Goal: Task Accomplishment & Management: Manage account settings

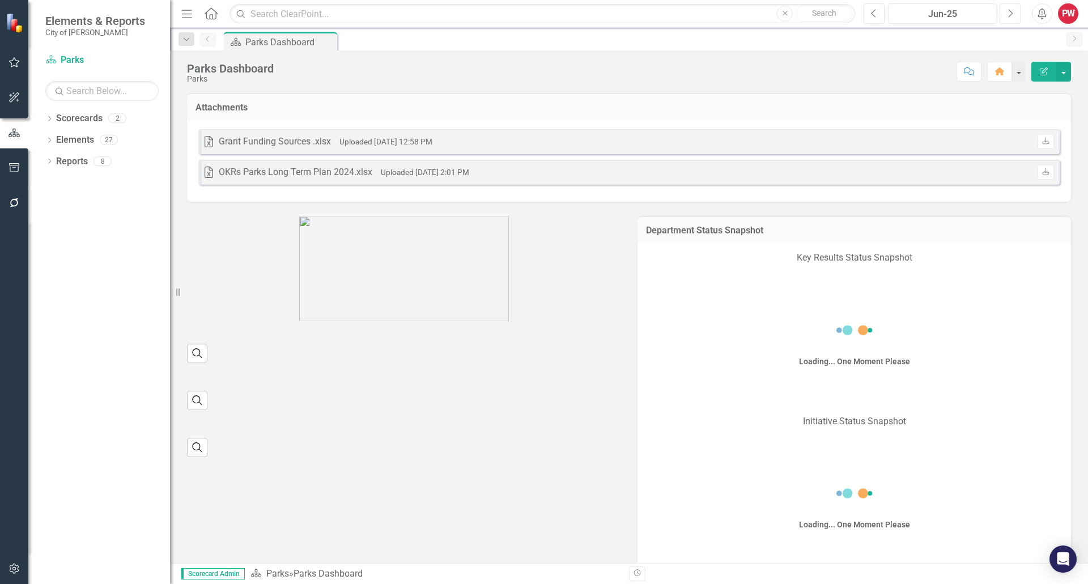
click at [1009, 15] on icon "Next" at bounding box center [1010, 14] width 6 height 10
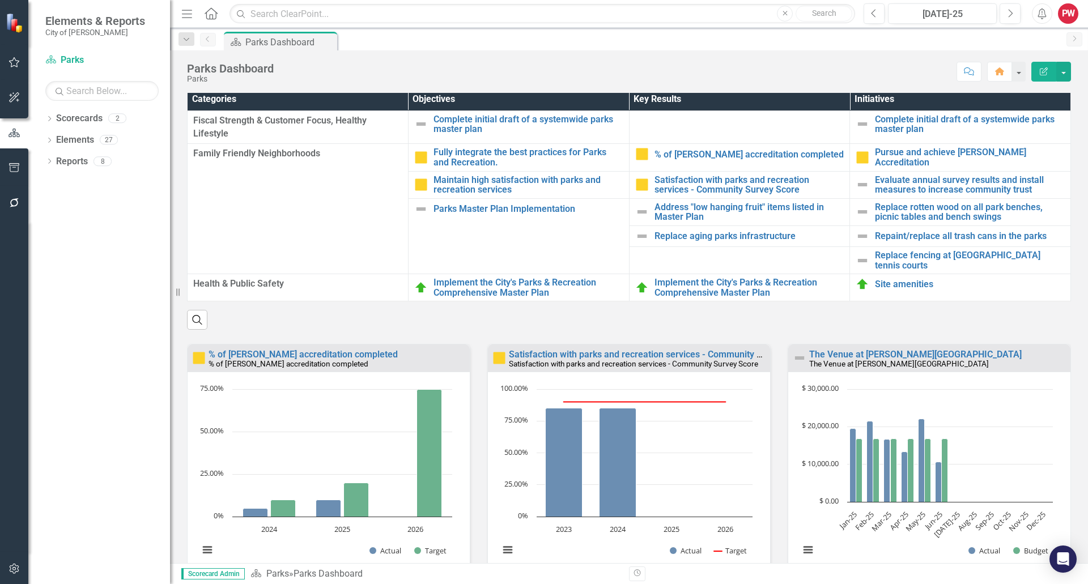
scroll to position [850, 0]
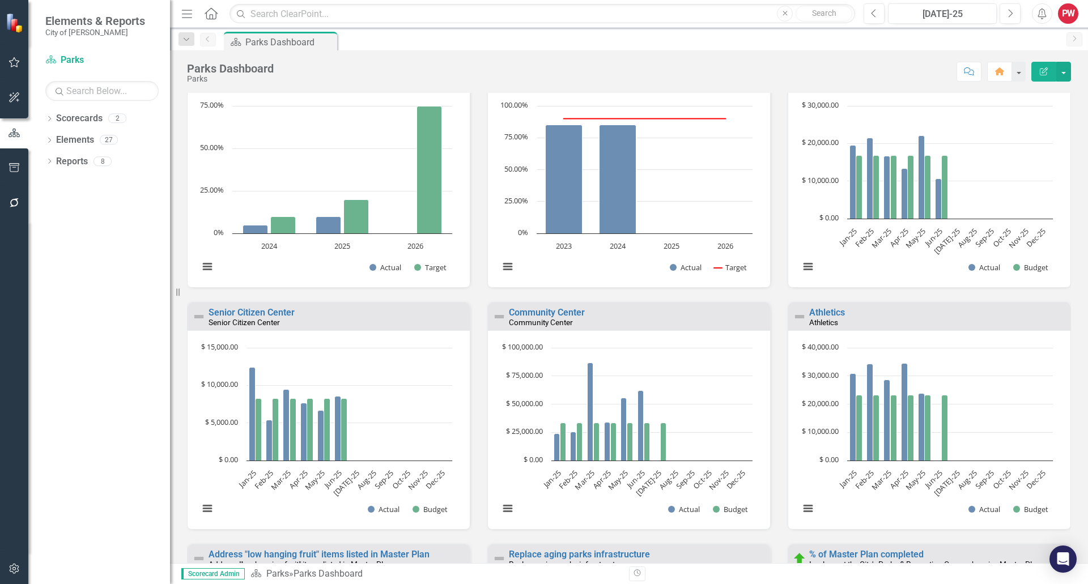
click at [881, 77] on link "The Venue at [PERSON_NAME][GEOGRAPHIC_DATA]" at bounding box center [915, 71] width 213 height 11
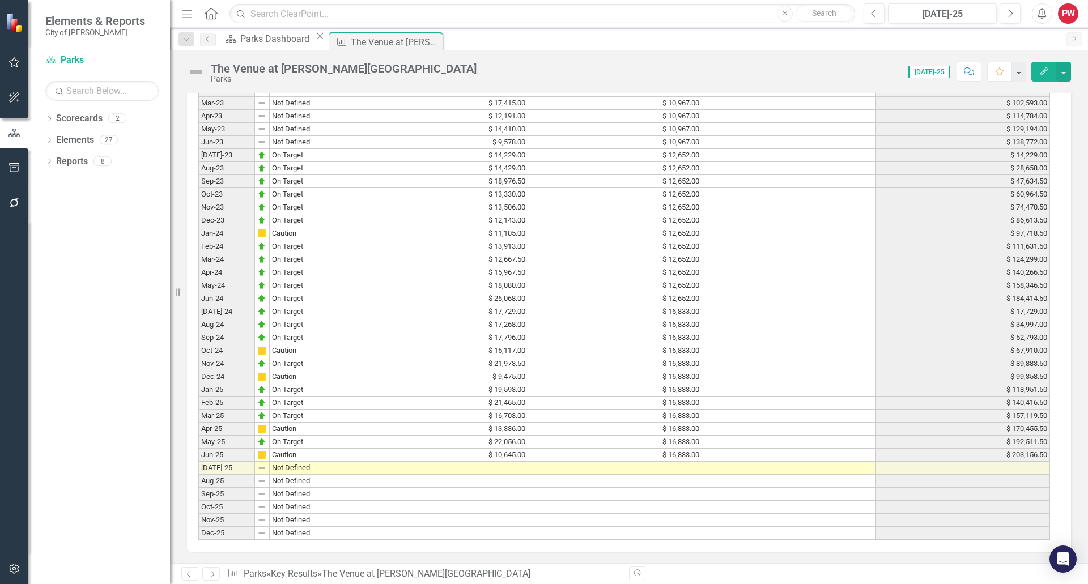
scroll to position [842, 0]
click at [618, 462] on td at bounding box center [615, 468] width 174 height 13
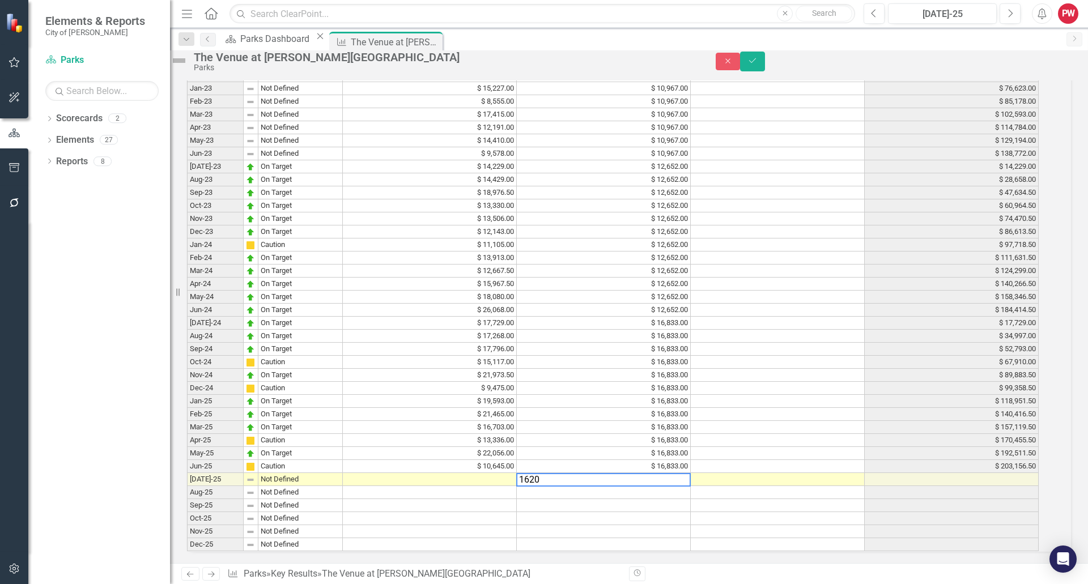
type textarea "16208"
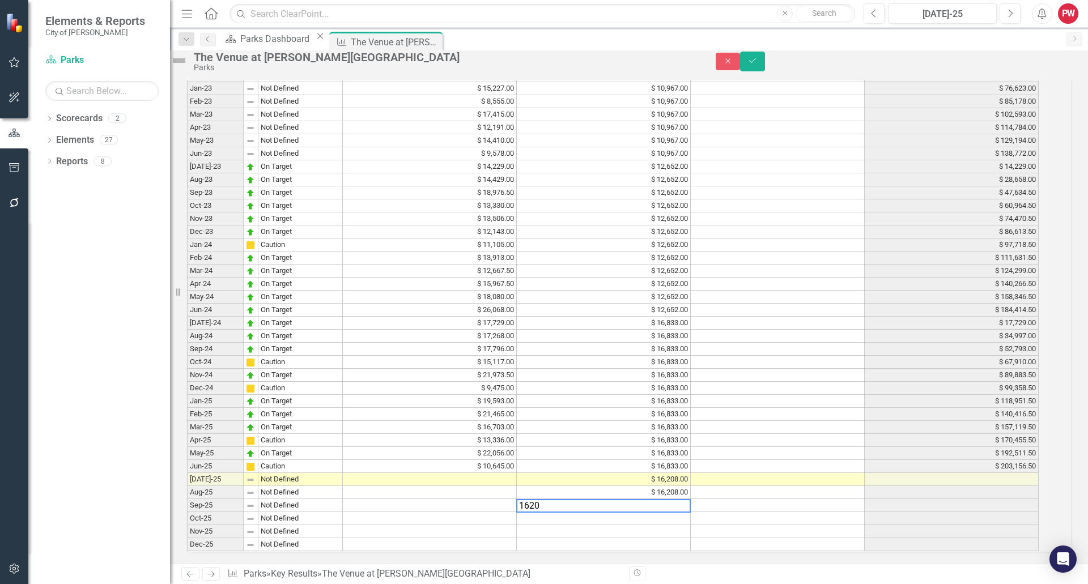
type textarea "16208"
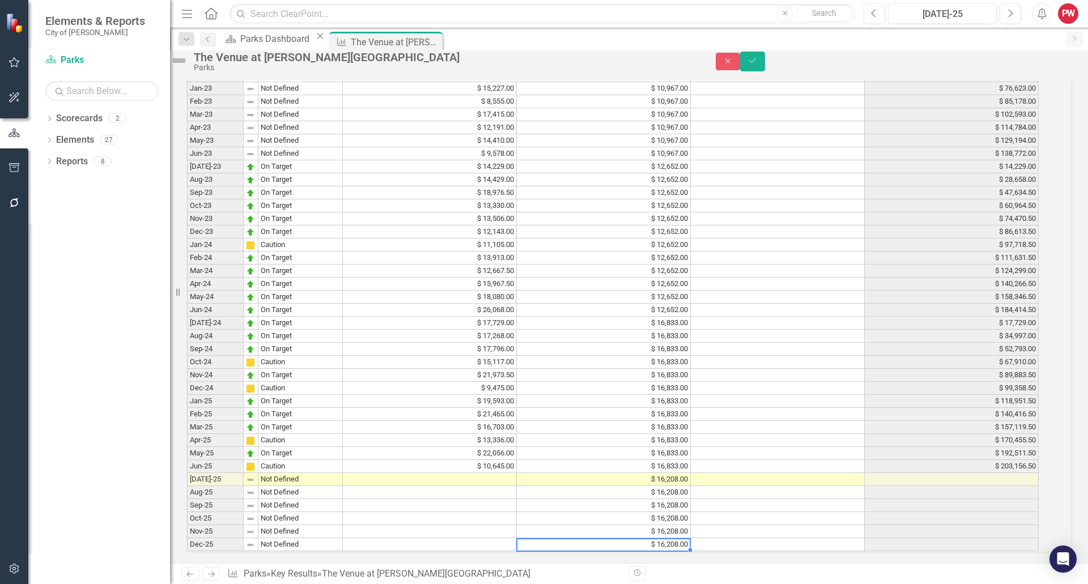
type textarea "16208"
click at [188, 70] on img at bounding box center [179, 61] width 18 height 18
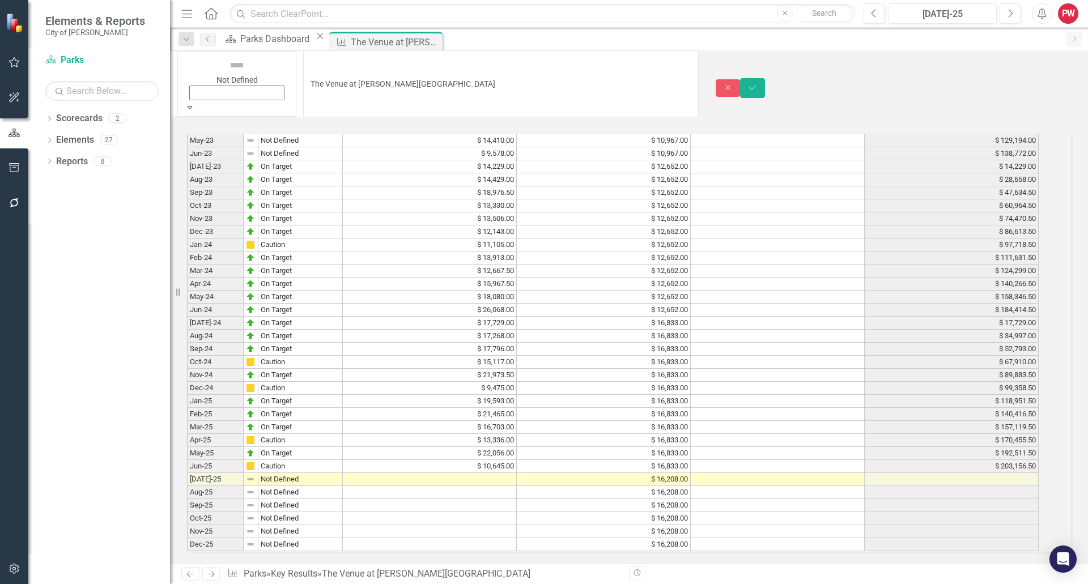
click at [228, 69] on img at bounding box center [237, 65] width 18 height 18
click at [508, 473] on td at bounding box center [430, 479] width 174 height 13
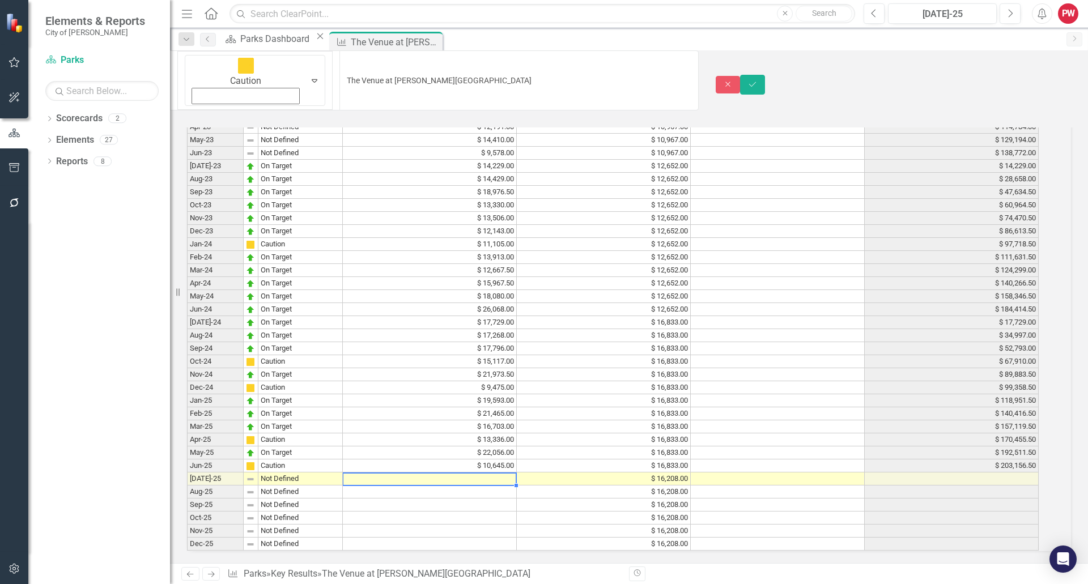
click at [508, 473] on td at bounding box center [430, 479] width 174 height 13
type textarea "8941"
click at [758, 80] on icon "Save" at bounding box center [753, 84] width 10 height 8
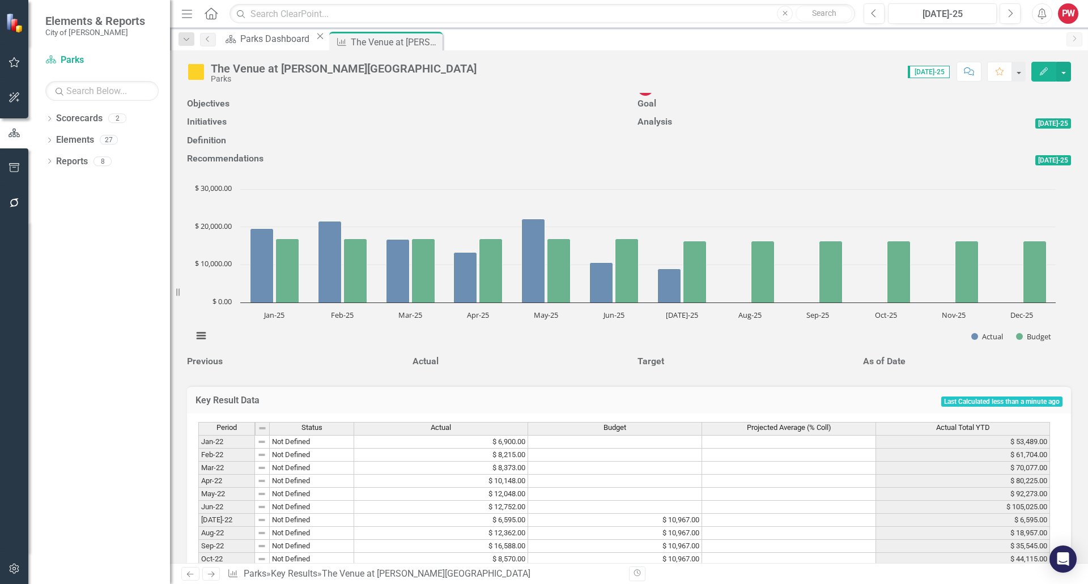
scroll to position [0, 0]
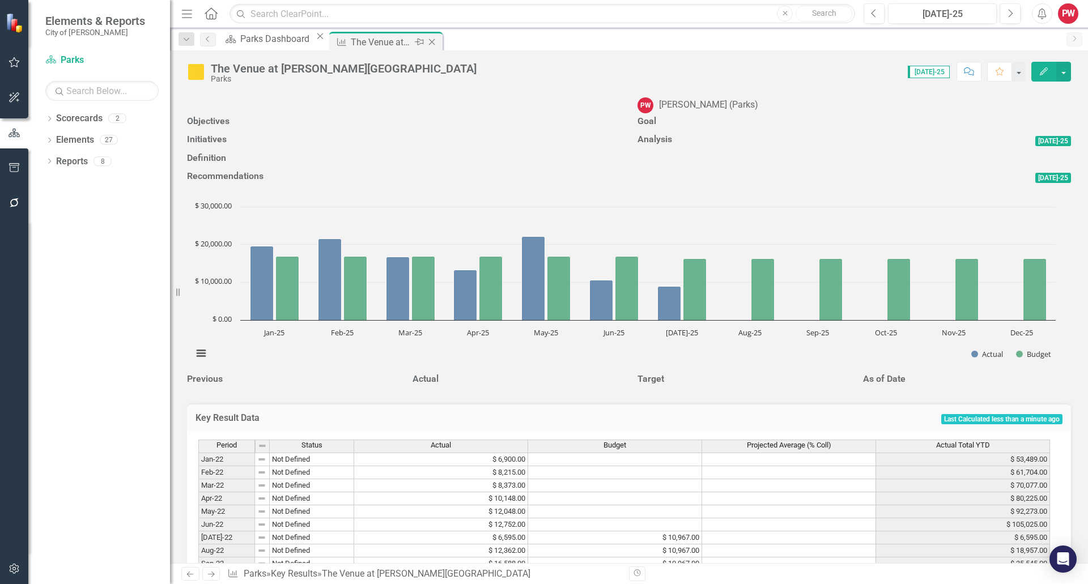
click at [438, 41] on icon "Close" at bounding box center [431, 41] width 11 height 9
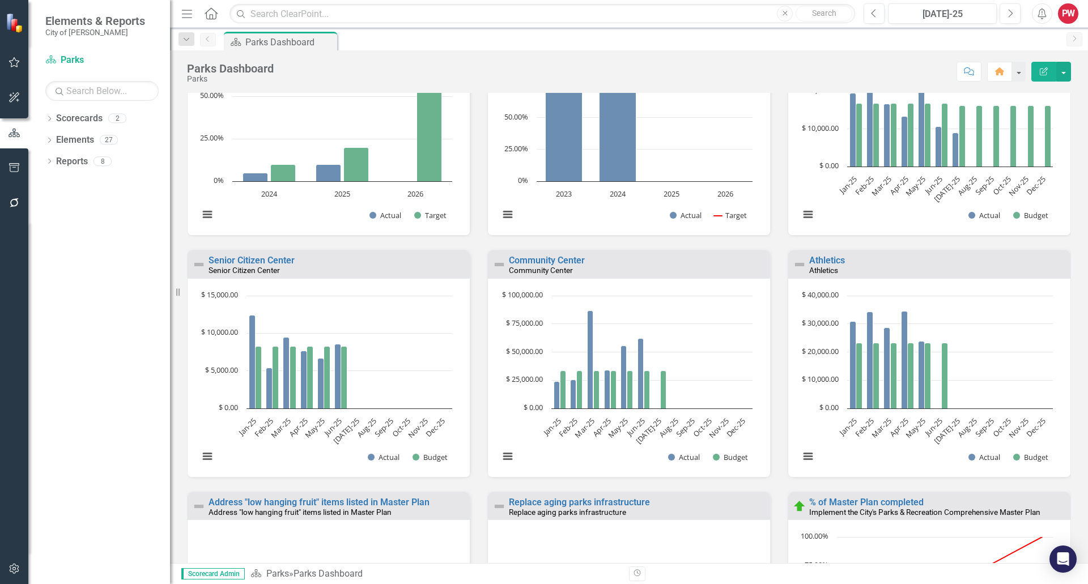
scroll to position [907, 0]
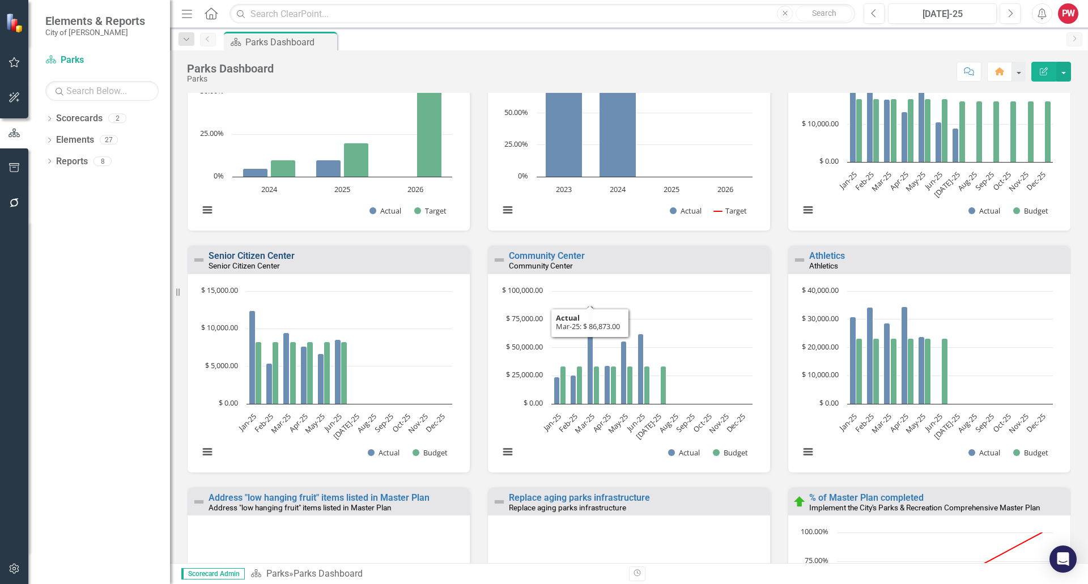
click at [241, 261] on link "Senior Citizen Center" at bounding box center [252, 255] width 86 height 11
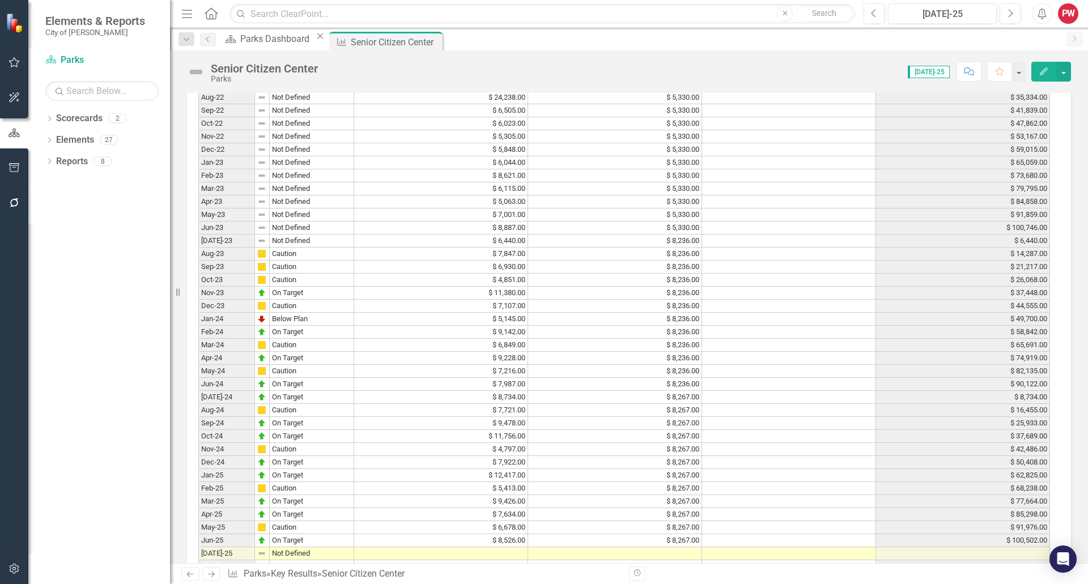
scroll to position [842, 0]
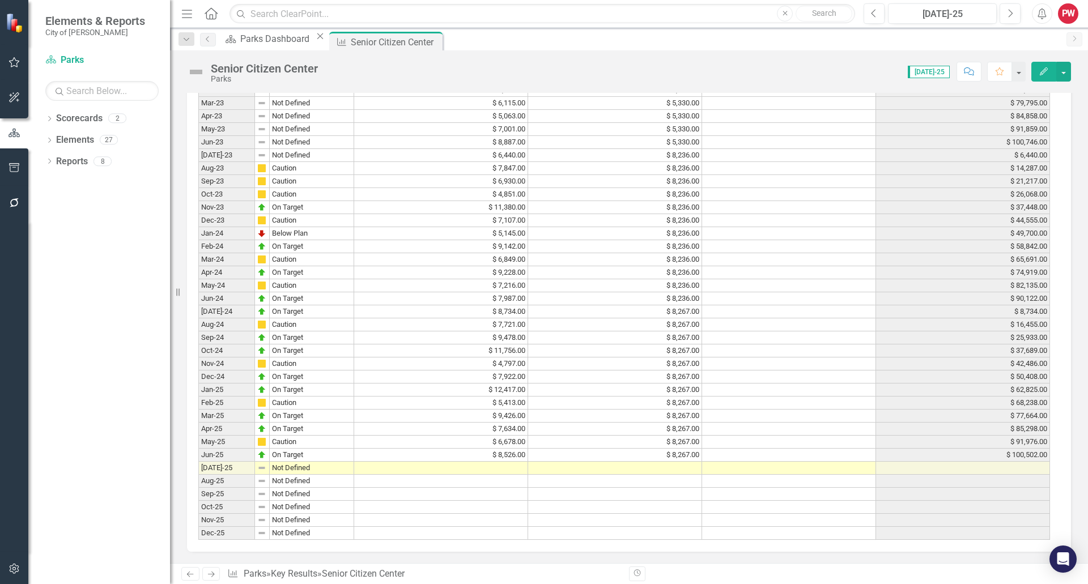
click at [674, 462] on td at bounding box center [615, 468] width 174 height 13
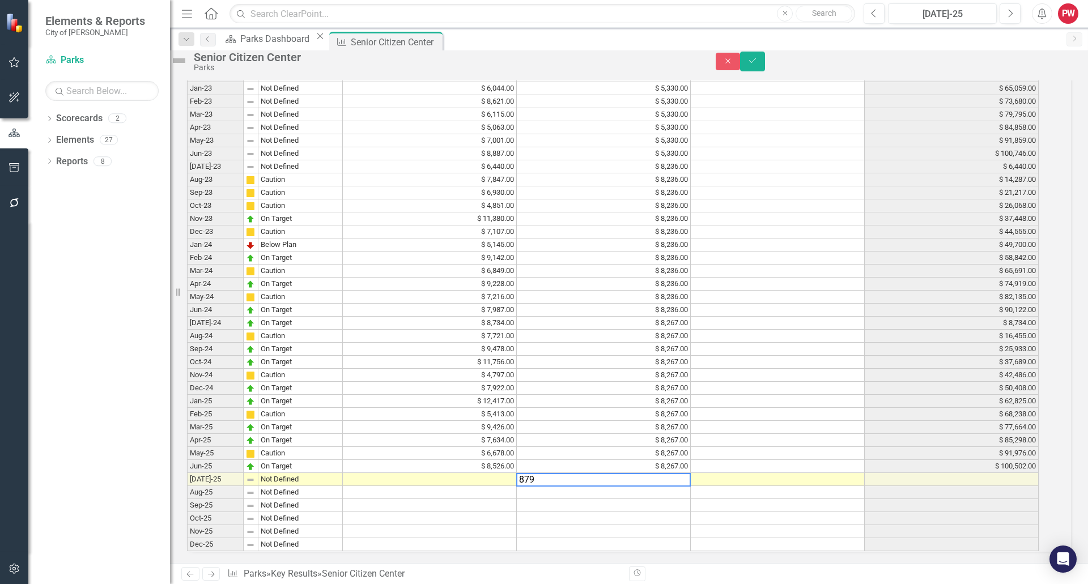
type textarea "8791"
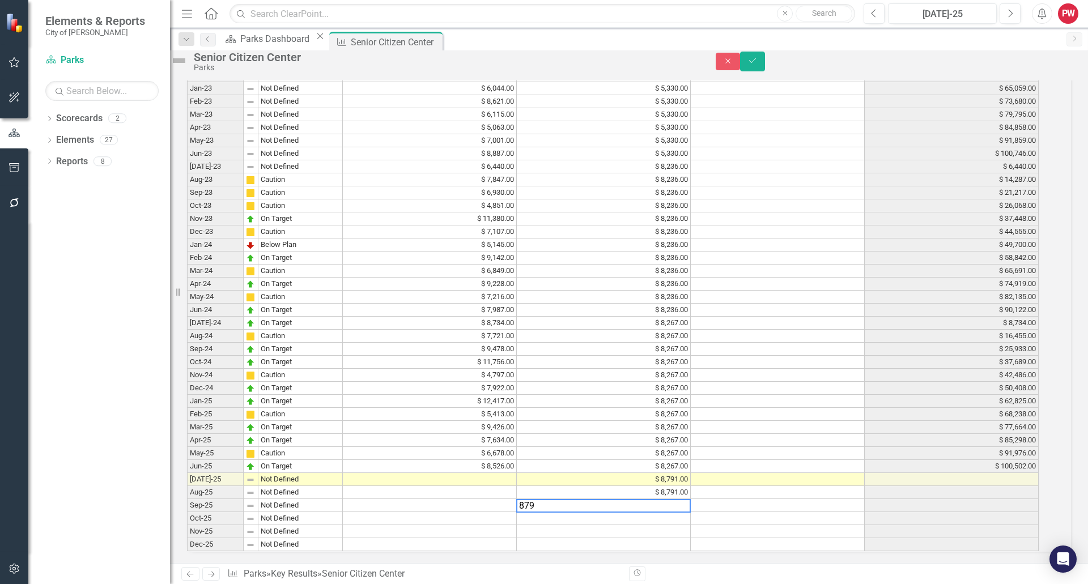
type textarea "8791"
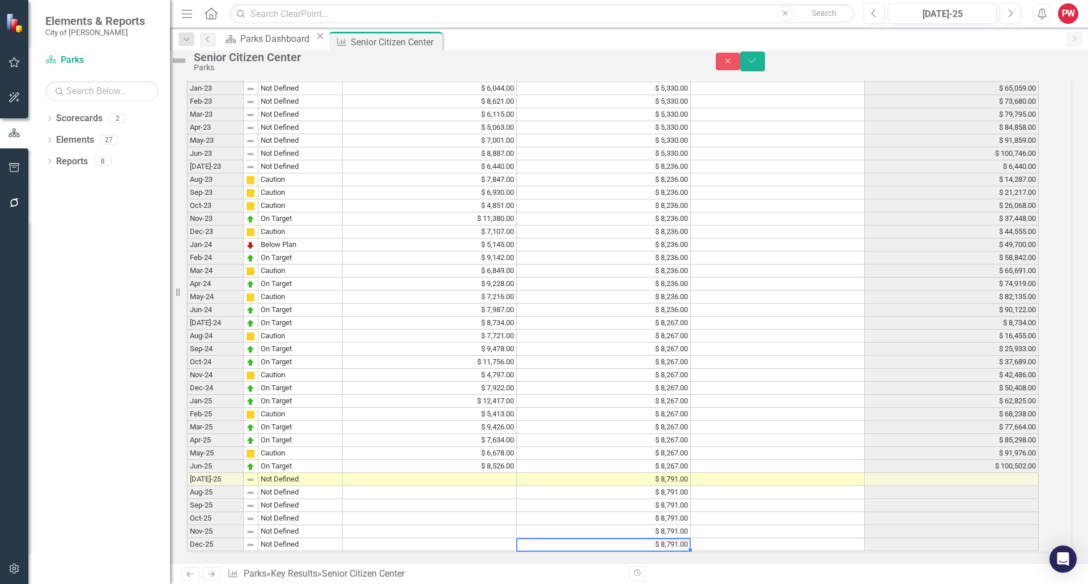
type textarea "8791"
click at [504, 473] on td at bounding box center [430, 479] width 174 height 13
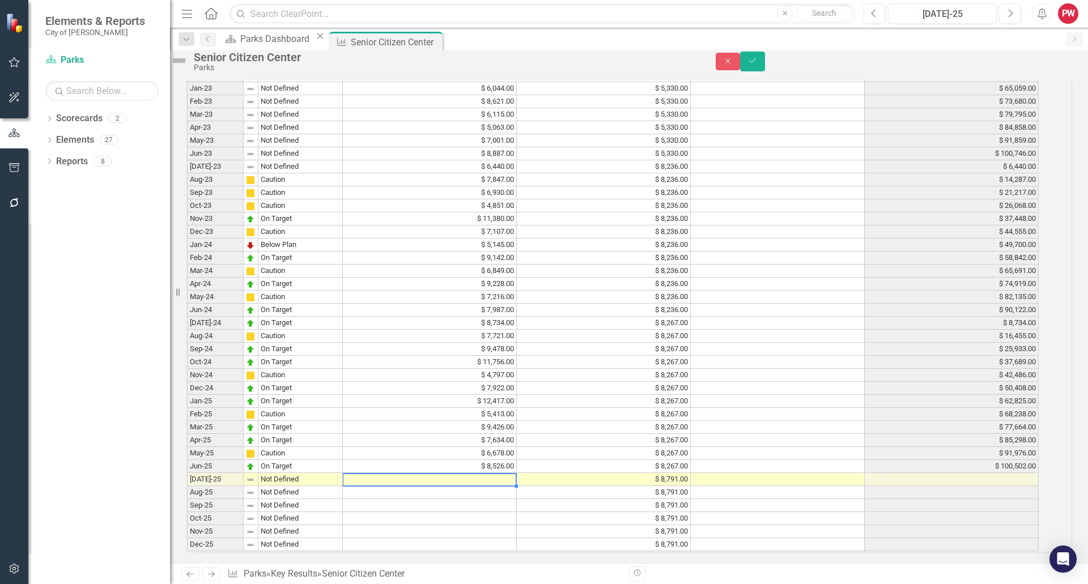
click at [504, 473] on td at bounding box center [430, 479] width 174 height 13
type textarea "16665"
click at [188, 62] on img at bounding box center [179, 61] width 18 height 18
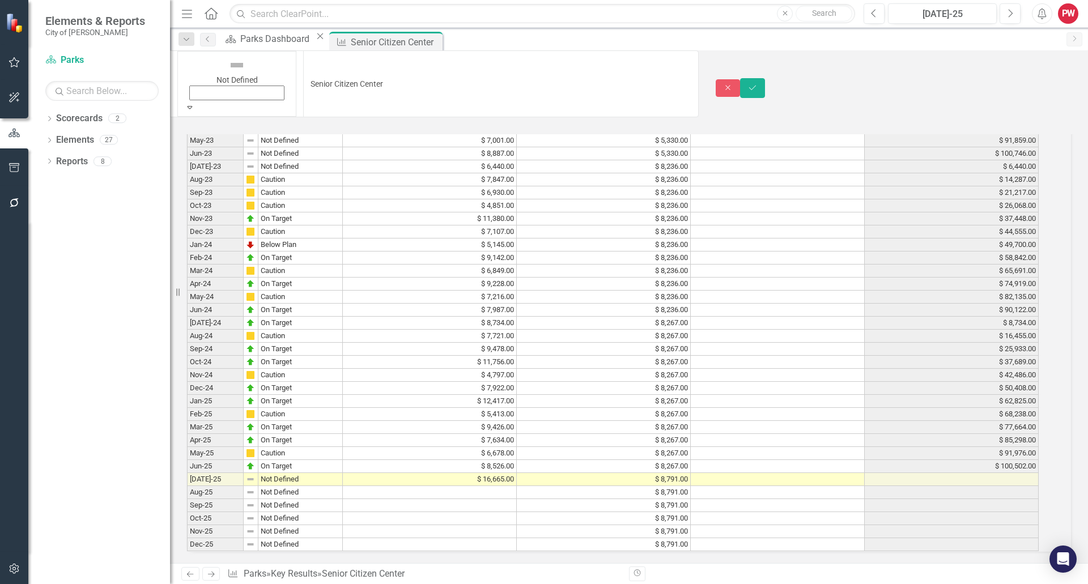
click at [228, 66] on img at bounding box center [237, 65] width 18 height 18
click at [765, 75] on button "Save" at bounding box center [752, 85] width 25 height 20
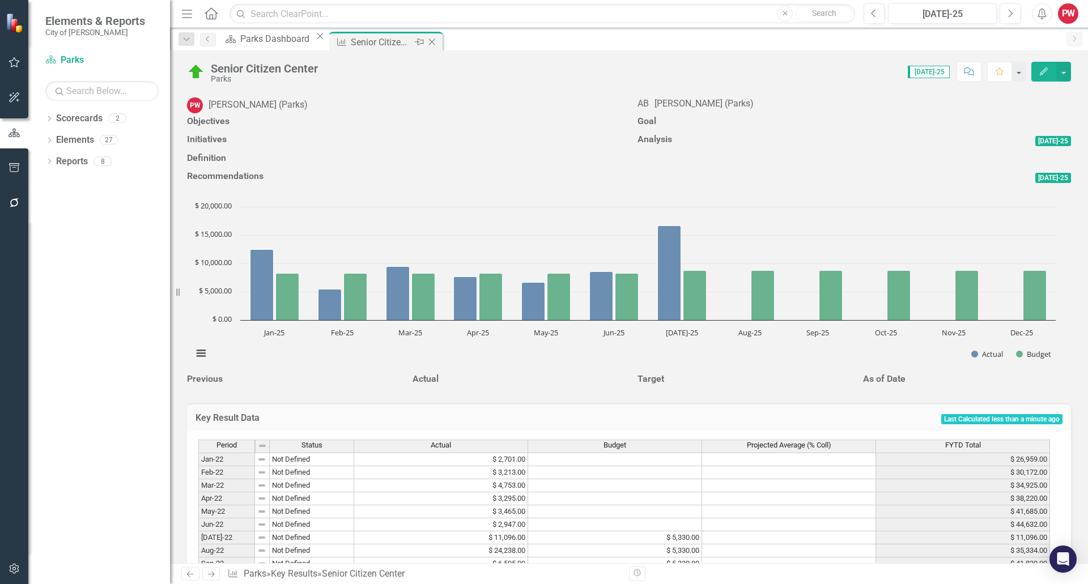
click at [435, 44] on icon at bounding box center [432, 42] width 6 height 6
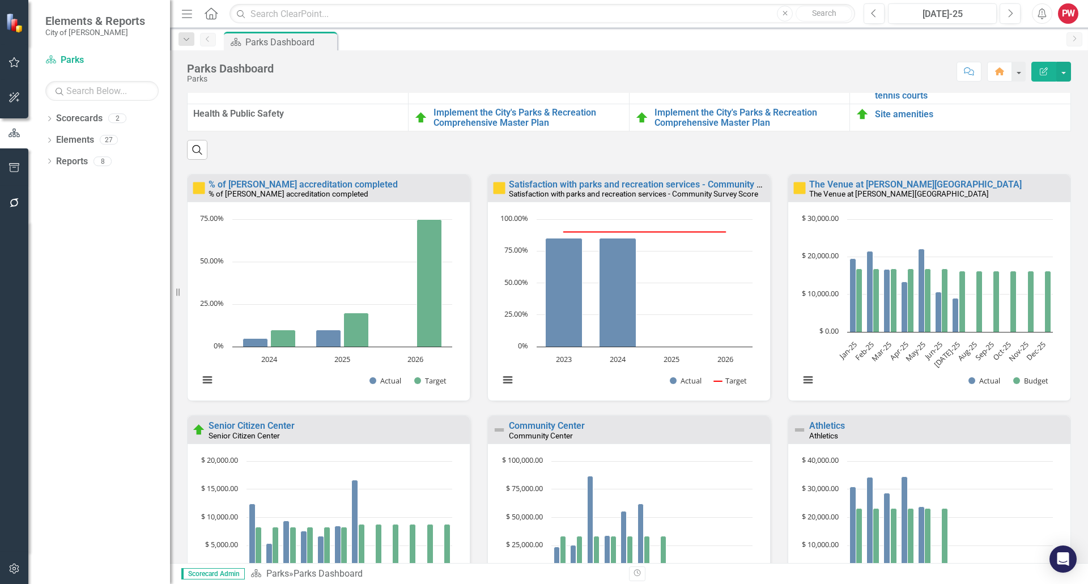
scroll to position [1020, 0]
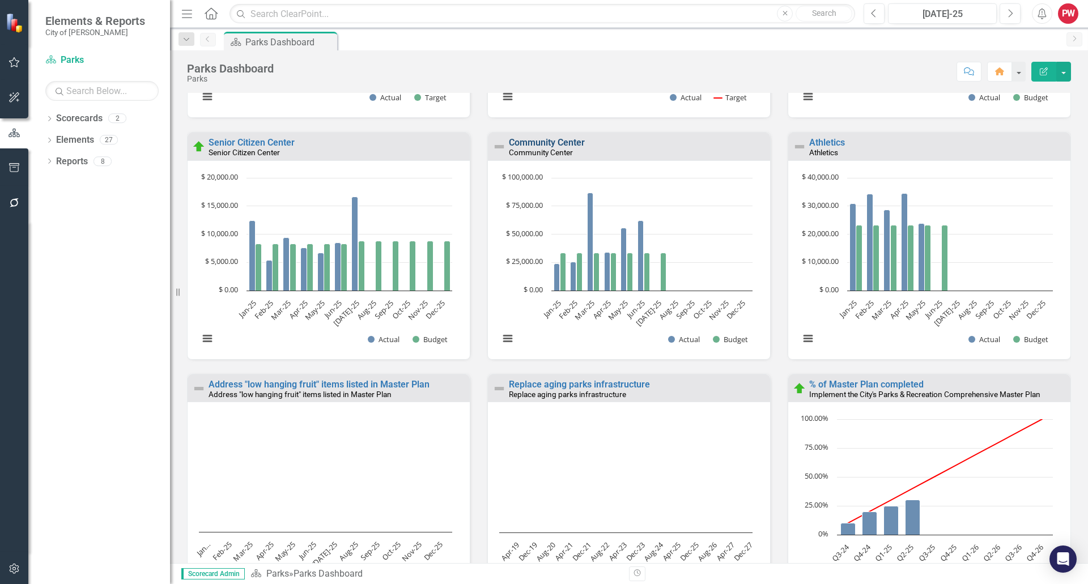
click at [560, 148] on link "Community Center" at bounding box center [547, 142] width 76 height 11
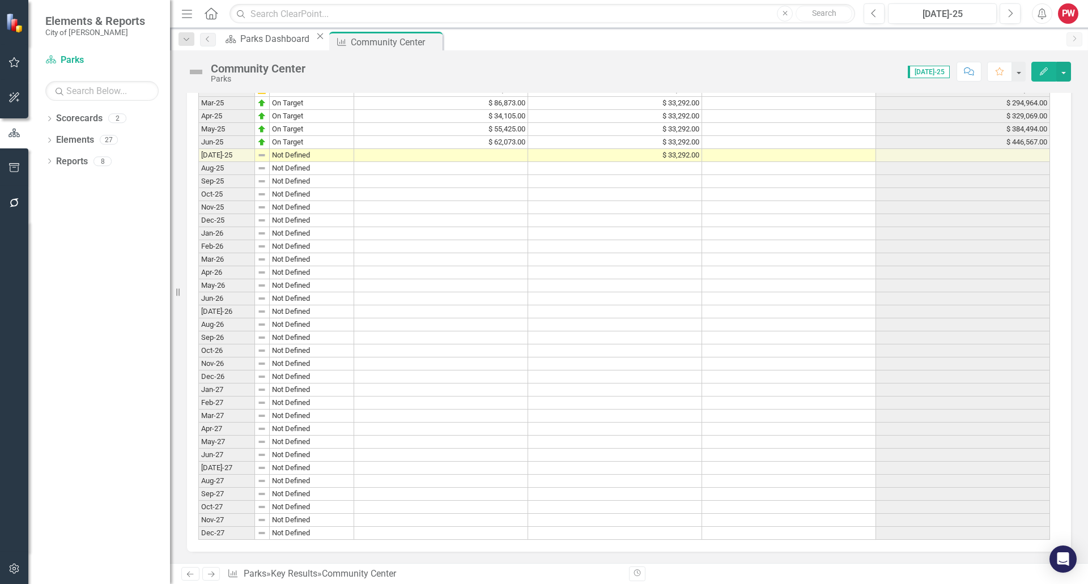
scroll to position [1708, 0]
click at [662, 162] on td at bounding box center [615, 168] width 174 height 13
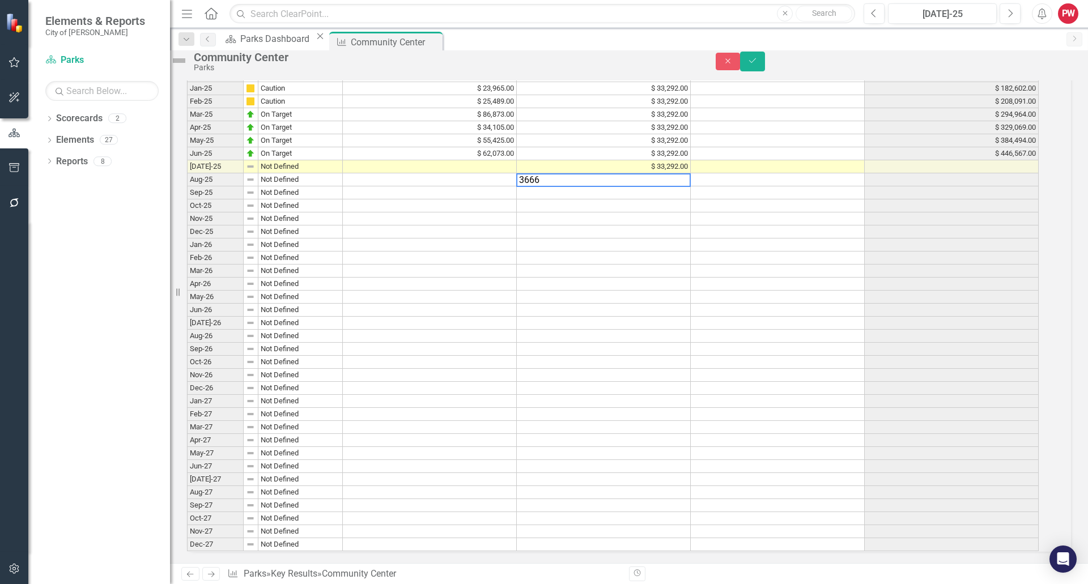
type textarea "36667"
type textarea "6"
type textarea "36667"
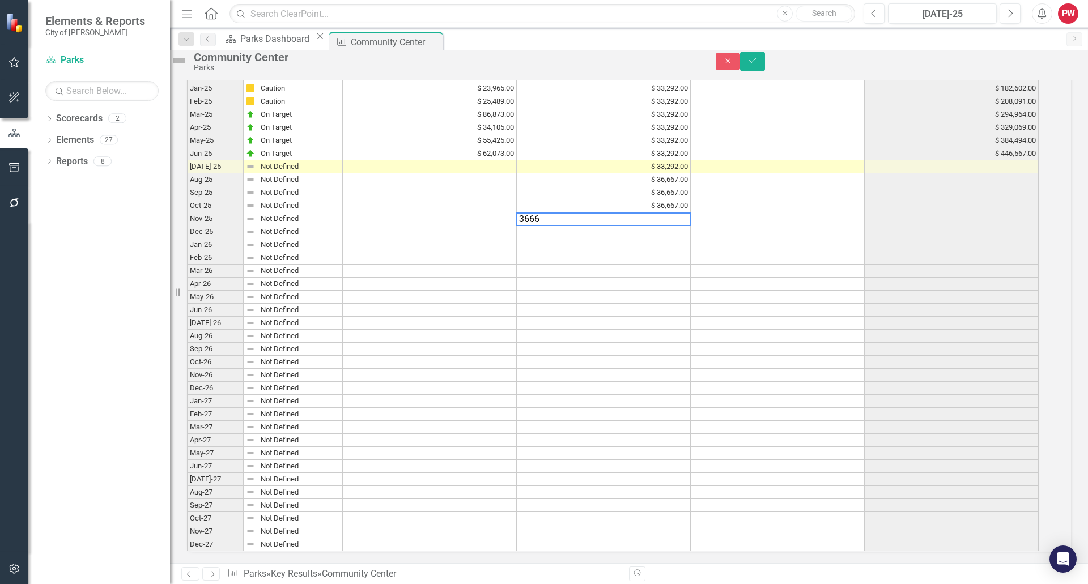
type textarea "36667"
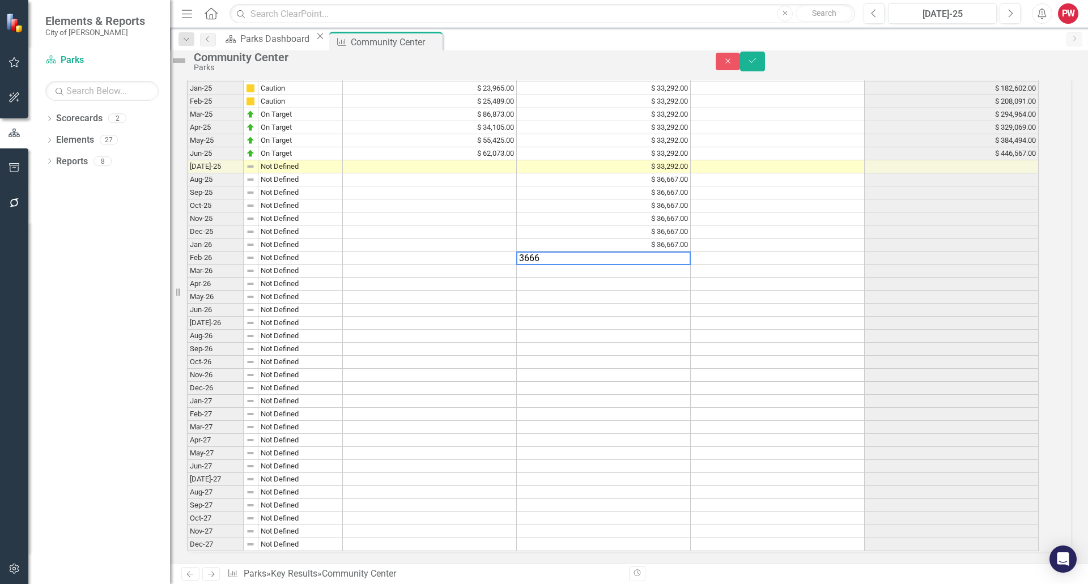
type textarea "36667"
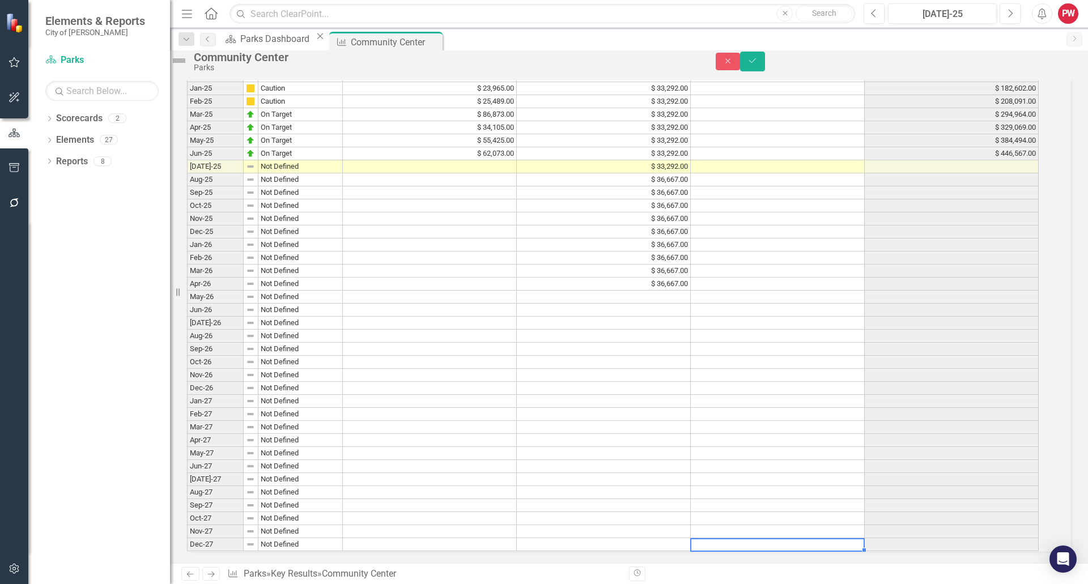
click at [660, 291] on td at bounding box center [604, 297] width 174 height 13
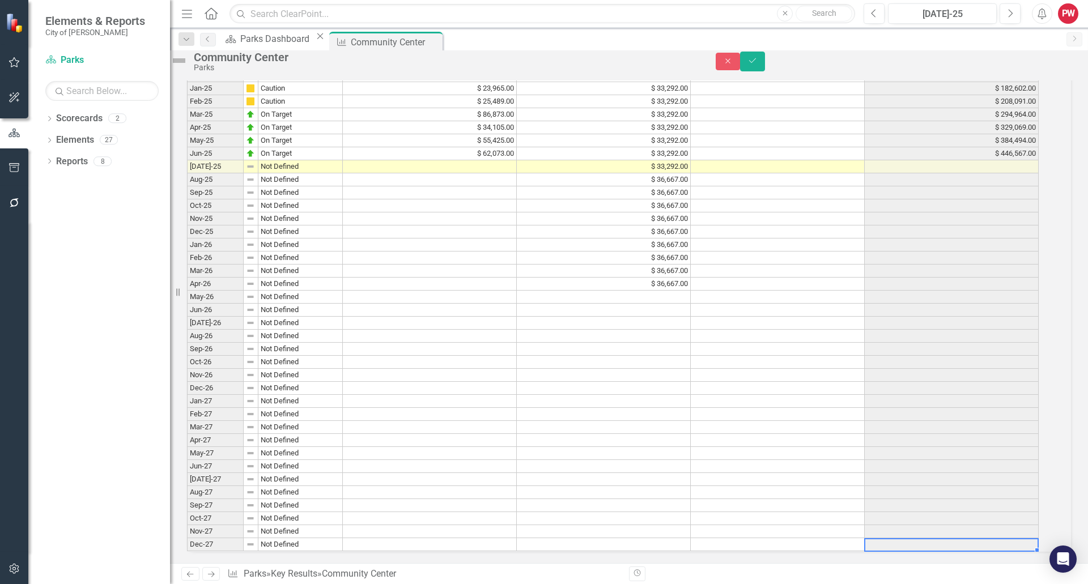
click at [657, 291] on td at bounding box center [604, 297] width 174 height 13
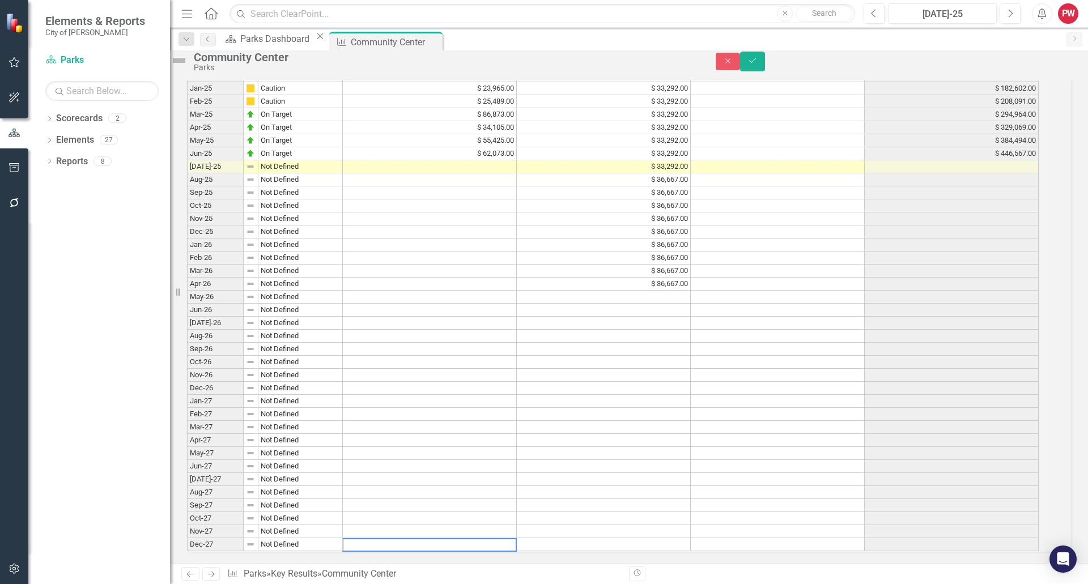
click at [587, 278] on td "$ 36,667.00" at bounding box center [604, 284] width 174 height 13
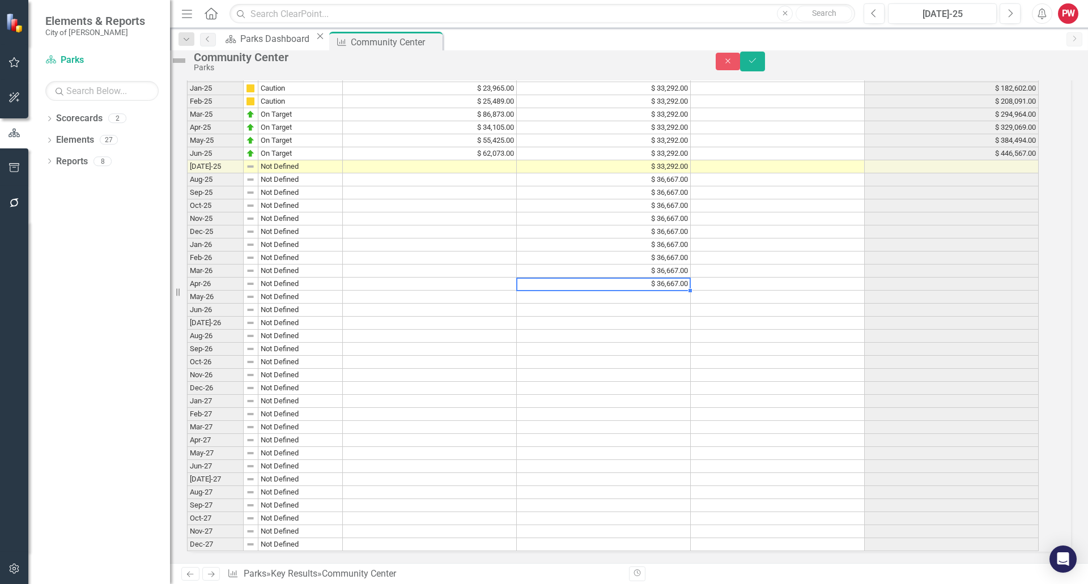
click at [680, 291] on td at bounding box center [604, 297] width 174 height 13
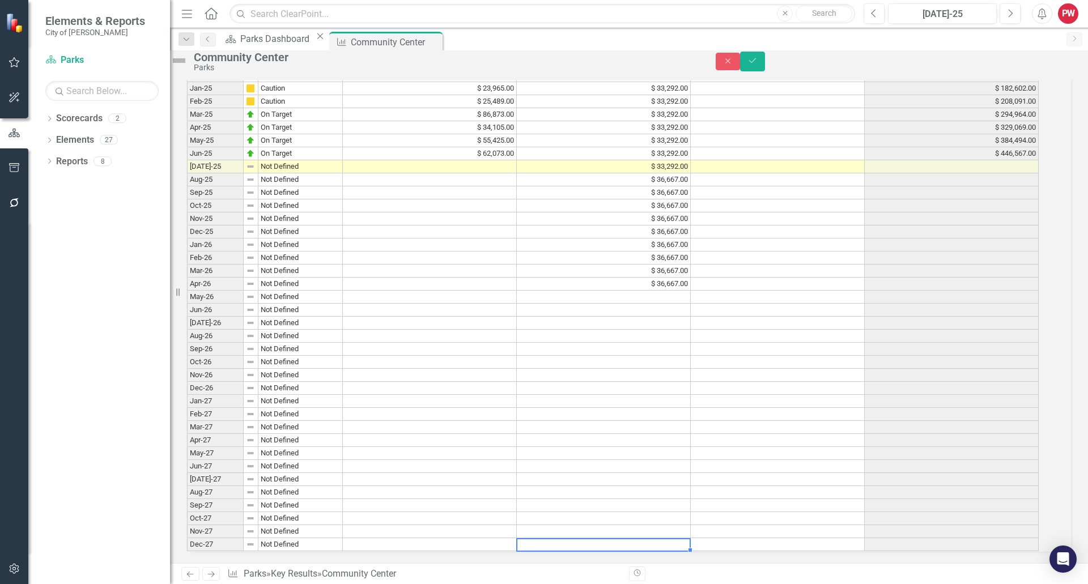
click at [680, 291] on td at bounding box center [604, 297] width 174 height 13
type textarea "36667"
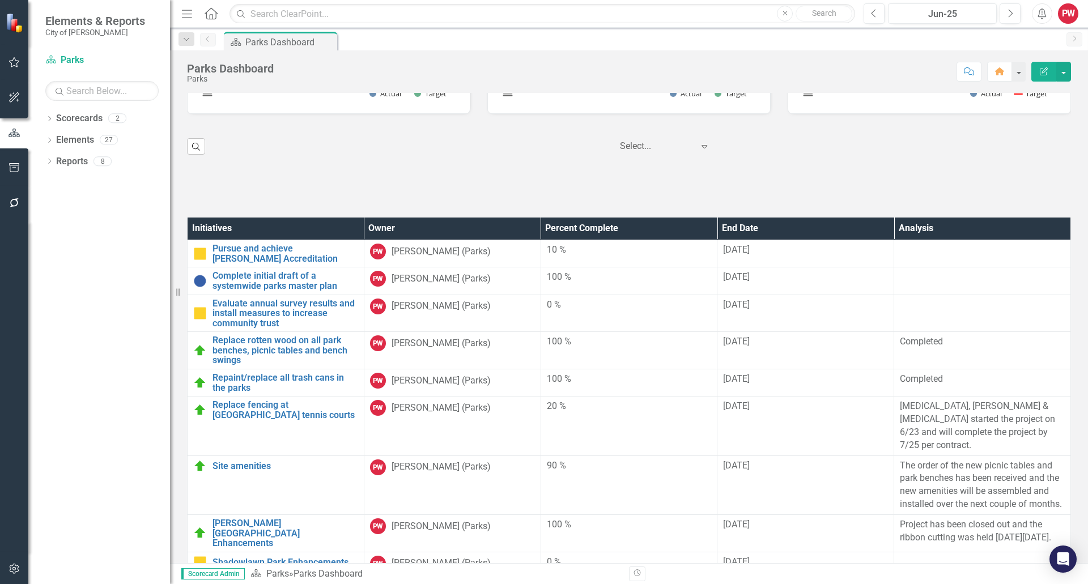
scroll to position [2173, 0]
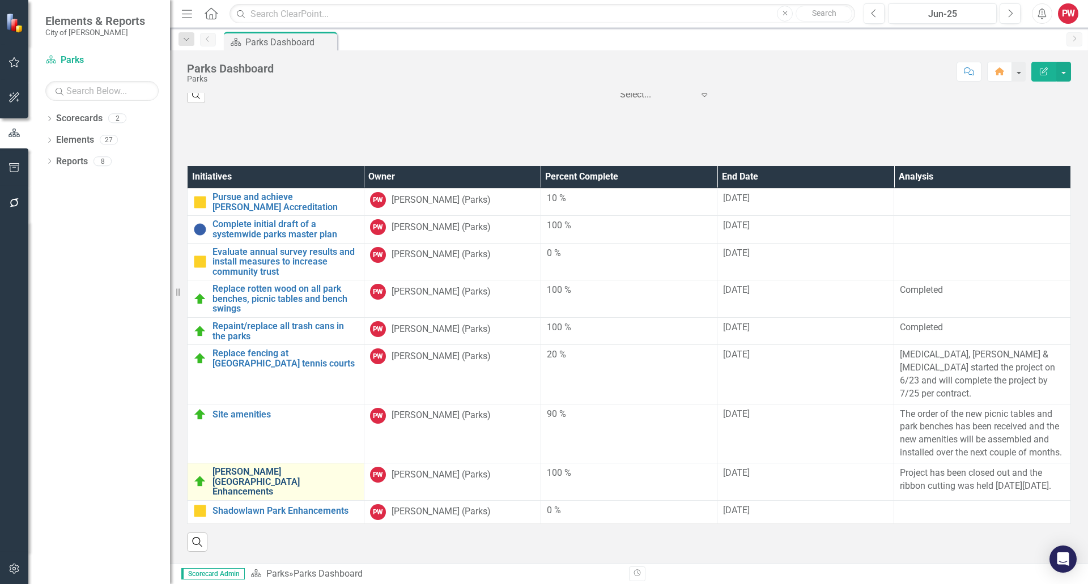
click at [260, 467] on link "[PERSON_NAME][GEOGRAPHIC_DATA] Enhancements" at bounding box center [286, 482] width 146 height 30
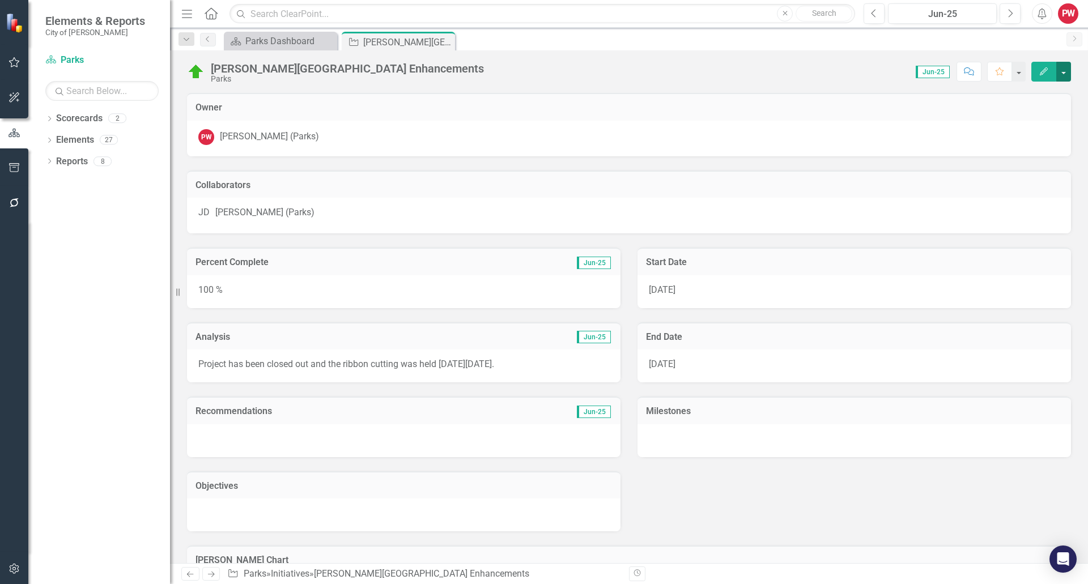
click at [1066, 74] on button "button" at bounding box center [1063, 72] width 15 height 20
click at [787, 78] on div "Score: 0.00 Jun-25 Completed Comment Favorite Edit" at bounding box center [780, 71] width 581 height 19
click at [1024, 66] on button "button" at bounding box center [1018, 72] width 15 height 20
click at [804, 67] on div "Score: 0.00 Jun-25 Completed Comment Favorite Edit" at bounding box center [780, 71] width 581 height 19
click at [445, 42] on icon "Close" at bounding box center [444, 41] width 11 height 9
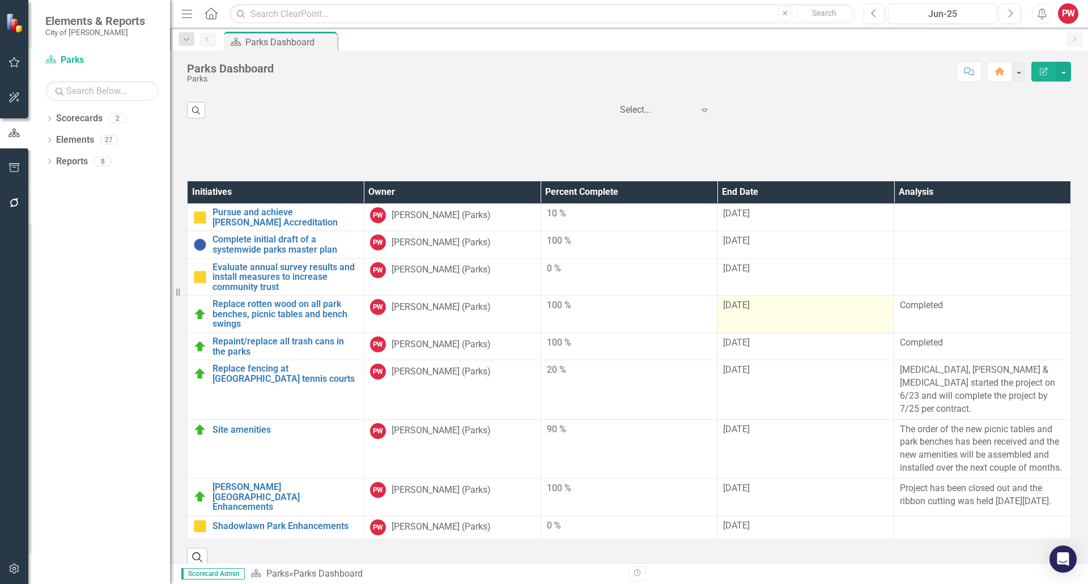
scroll to position [2173, 0]
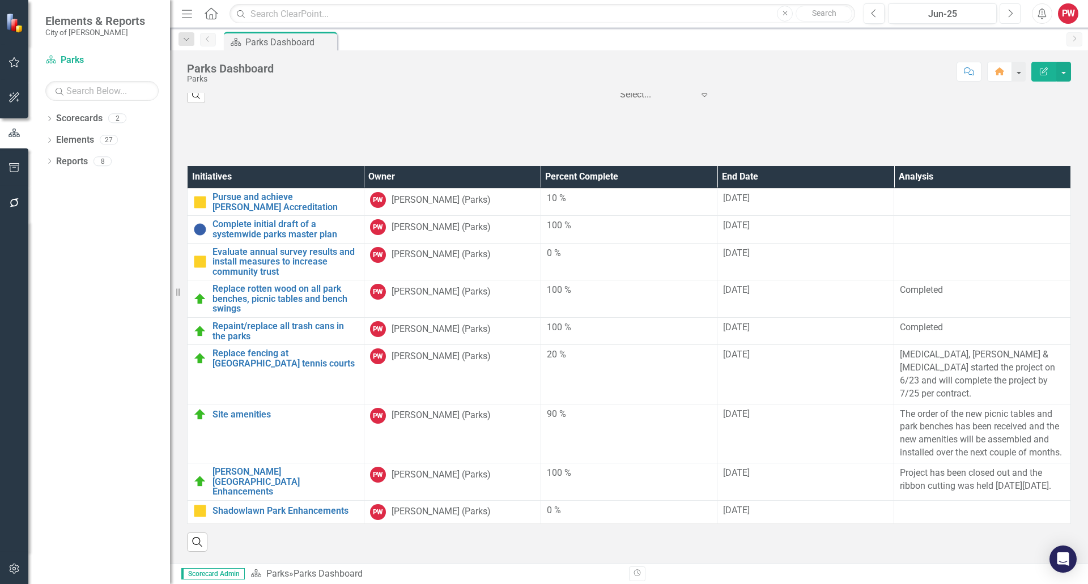
click at [1007, 13] on button "Next" at bounding box center [1010, 13] width 21 height 20
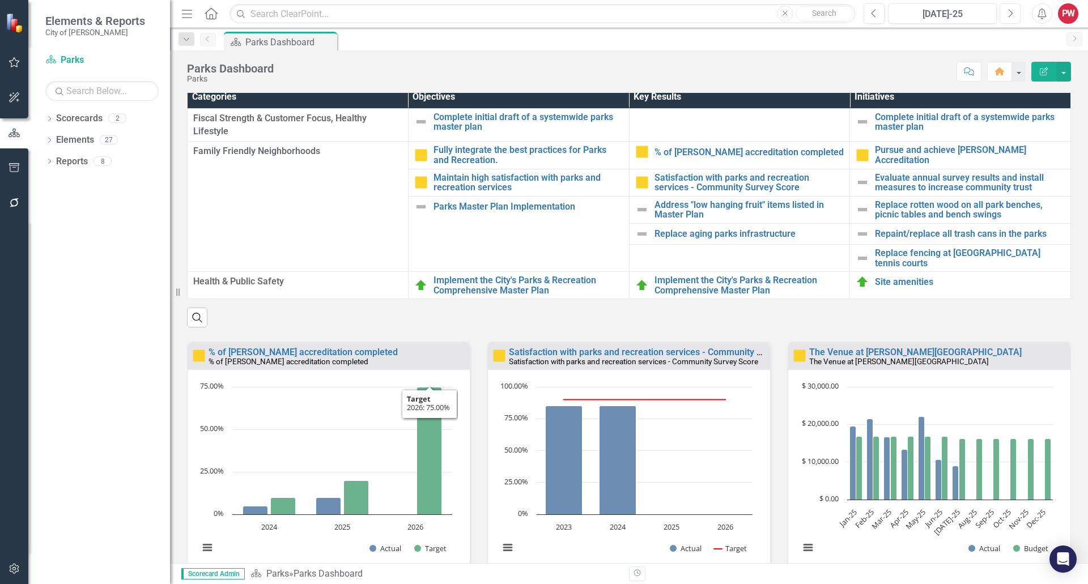
scroll to position [453, 0]
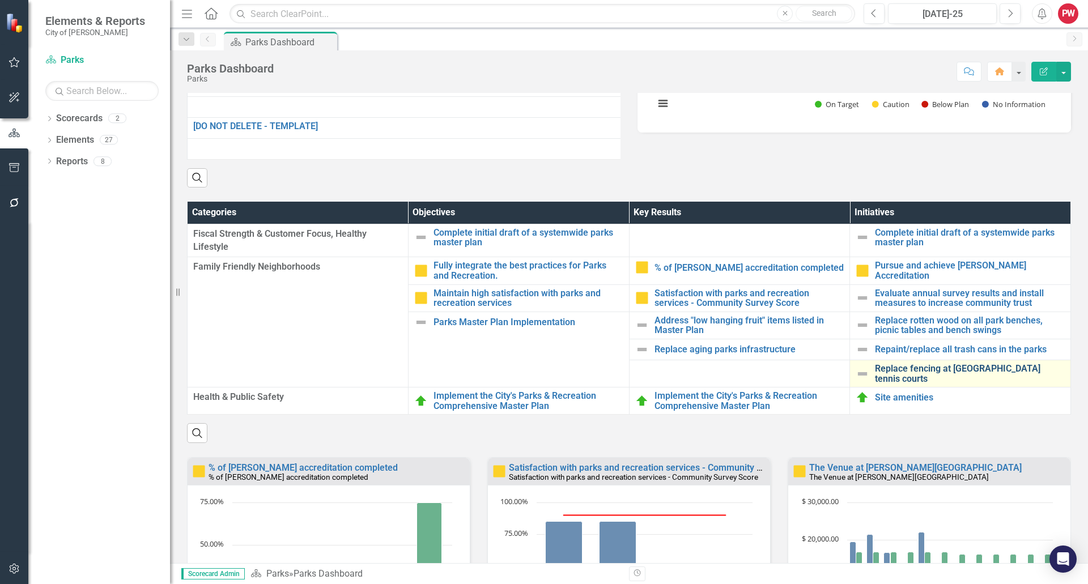
click at [902, 384] on link "Replace fencing at [GEOGRAPHIC_DATA] tennis courts" at bounding box center [970, 374] width 190 height 20
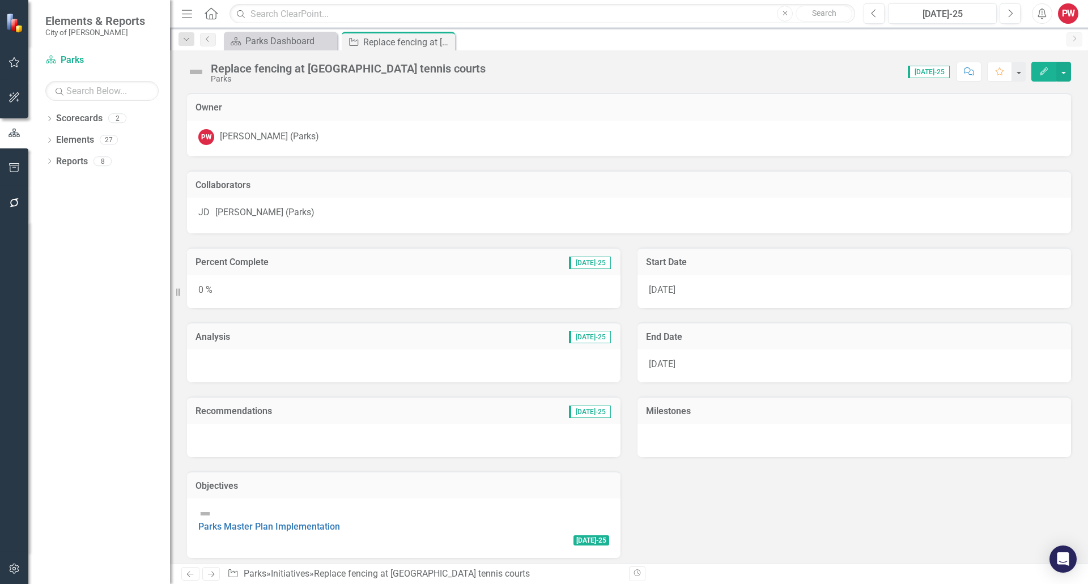
click at [329, 299] on div "0 %" at bounding box center [404, 291] width 434 height 33
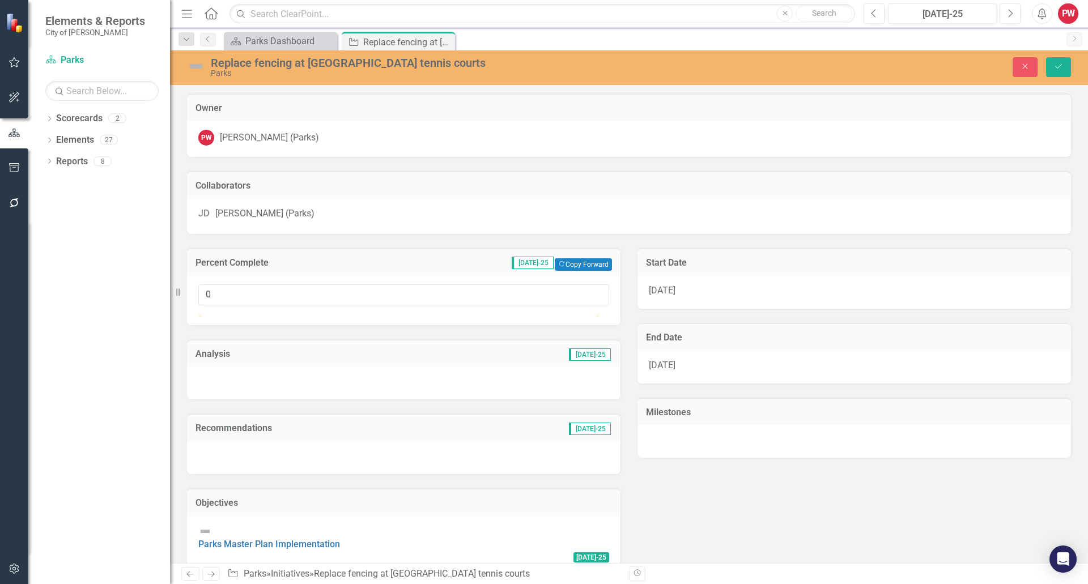
click at [544, 314] on div at bounding box center [403, 314] width 411 height 0
type input "85"
click at [537, 314] on div at bounding box center [537, 314] width 0 height 0
click at [1056, 63] on icon "Save" at bounding box center [1059, 66] width 10 height 8
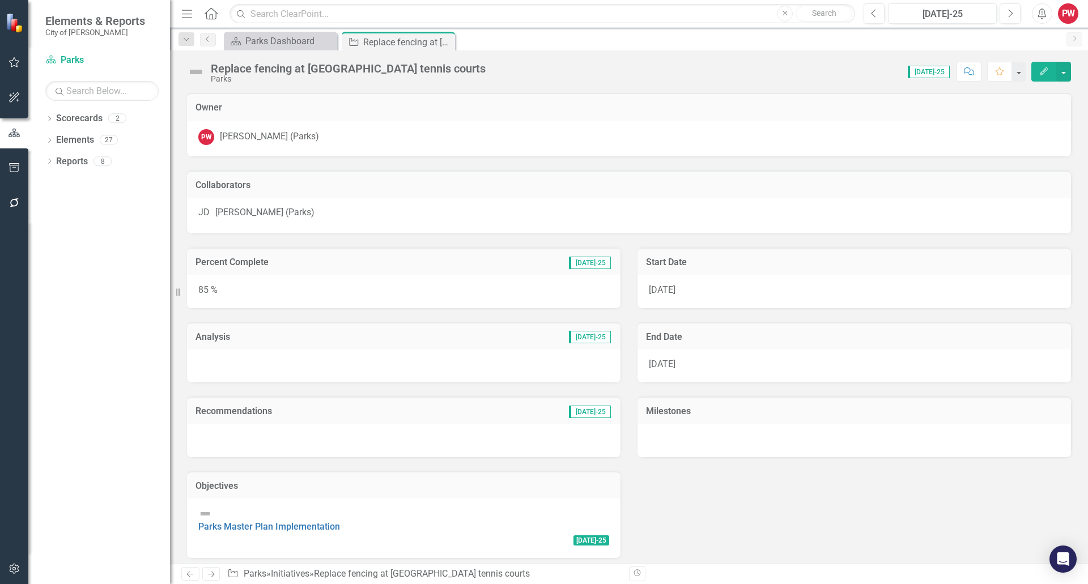
click at [490, 294] on div "85 %" at bounding box center [404, 291] width 434 height 33
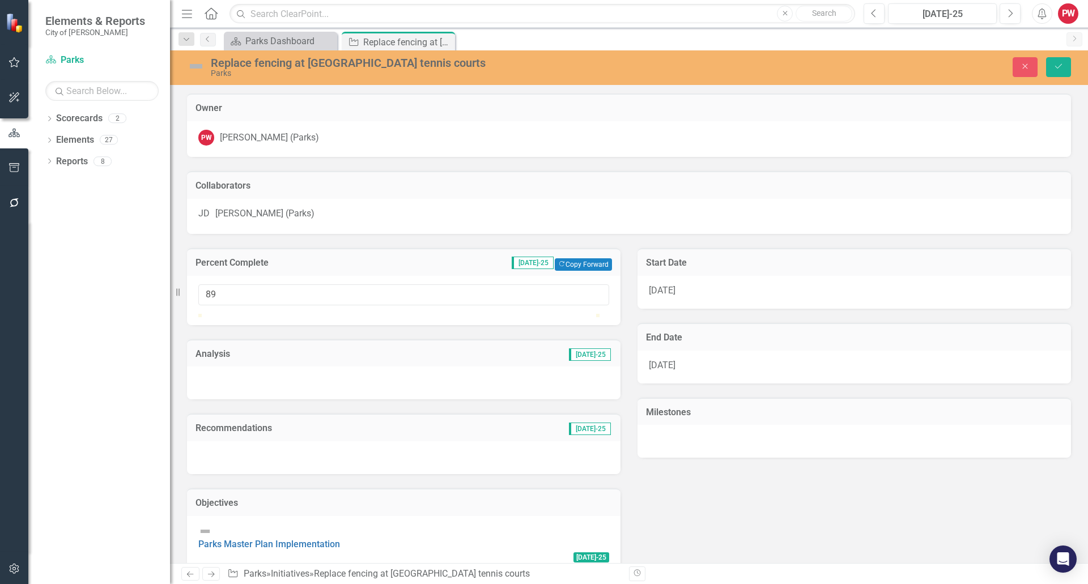
type input "90"
drag, startPoint x: 540, startPoint y: 329, endPoint x: 559, endPoint y: 327, distance: 18.8
click at [557, 314] on div at bounding box center [557, 314] width 0 height 0
click at [1066, 63] on button "Save" at bounding box center [1058, 67] width 25 height 20
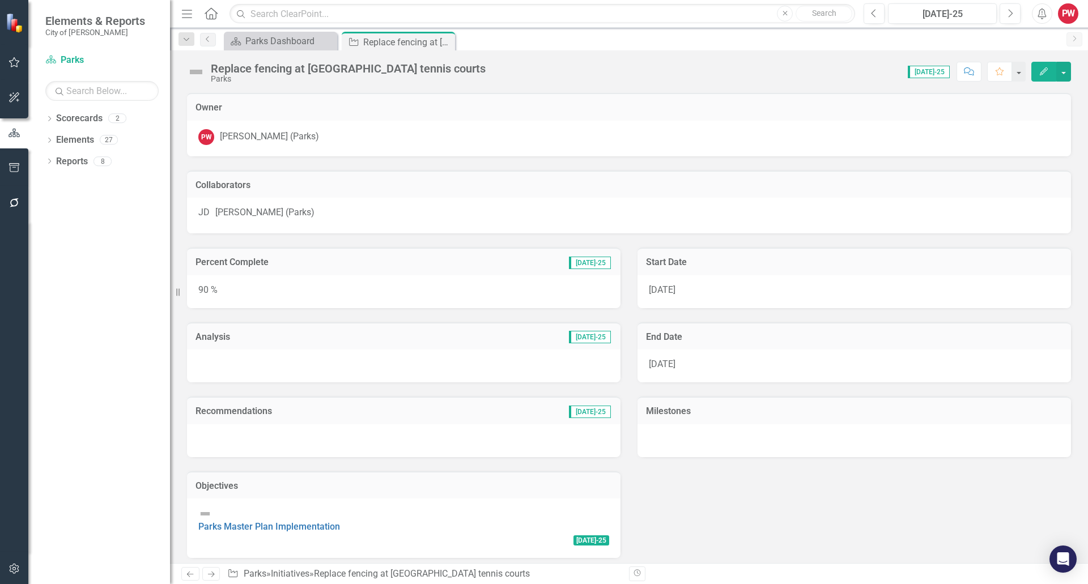
click at [546, 291] on div "90 %" at bounding box center [404, 291] width 434 height 33
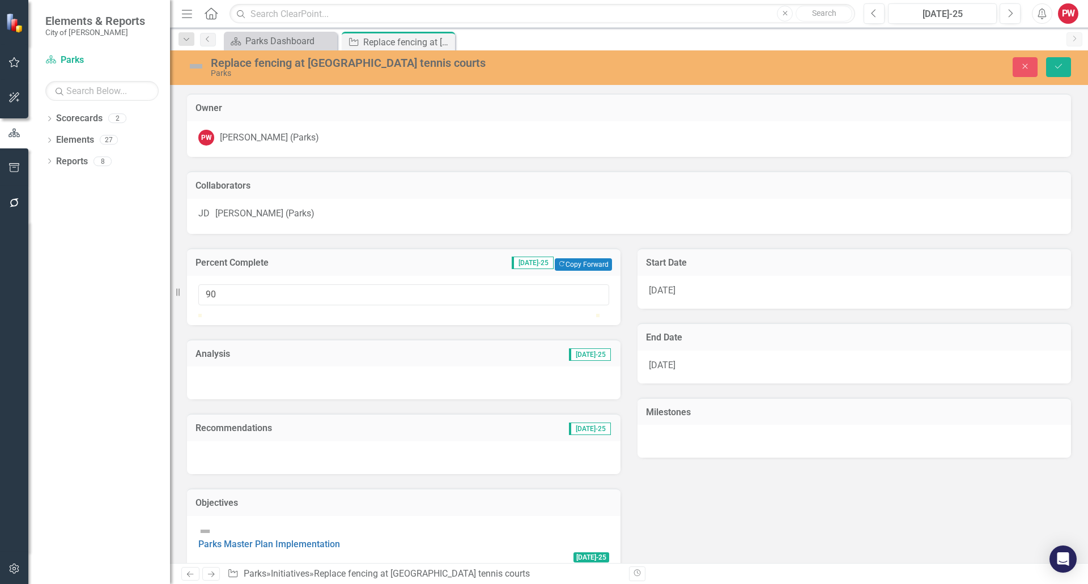
click at [575, 314] on div at bounding box center [403, 314] width 411 height 0
type input "95"
click at [576, 314] on div at bounding box center [576, 314] width 0 height 0
click at [1056, 66] on icon "Save" at bounding box center [1059, 66] width 10 height 8
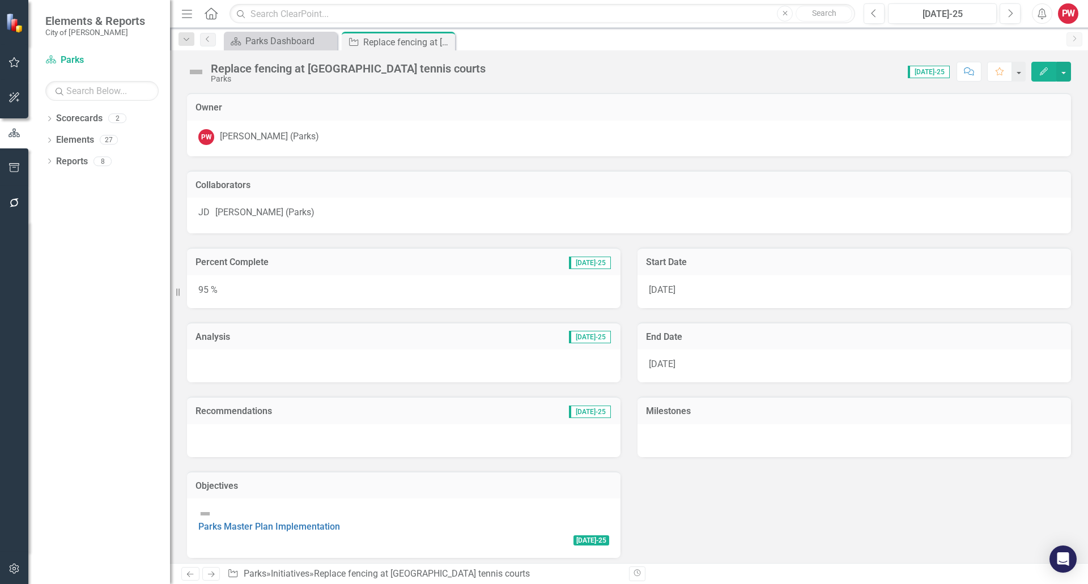
click at [524, 295] on div "95 %" at bounding box center [404, 291] width 434 height 33
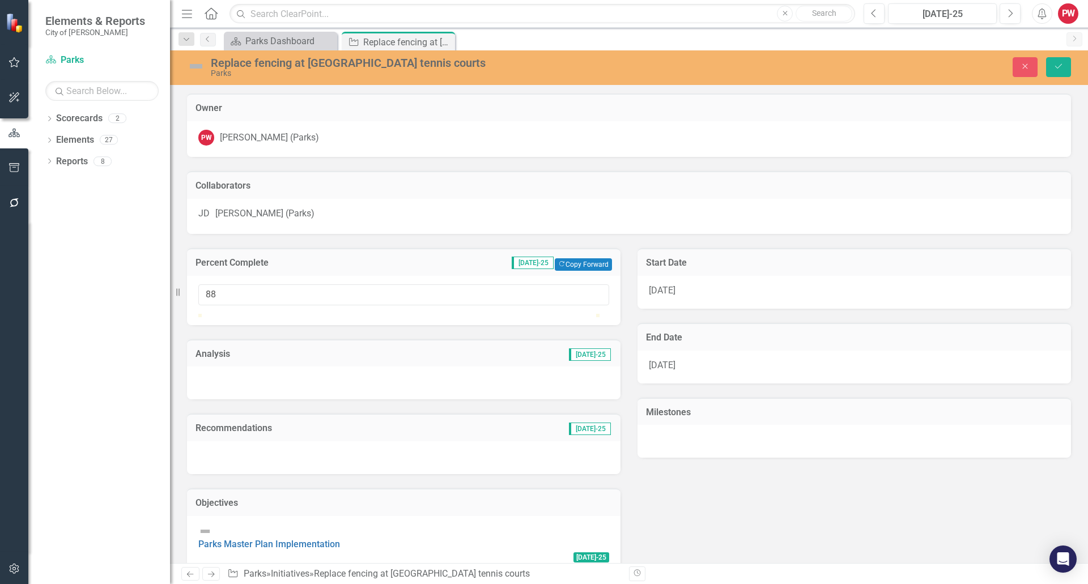
click at [556, 314] on div at bounding box center [403, 314] width 411 height 0
type input "85"
drag, startPoint x: 549, startPoint y: 329, endPoint x: 542, endPoint y: 330, distance: 7.5
click at [537, 314] on div at bounding box center [537, 314] width 0 height 0
click at [1065, 66] on button "Save" at bounding box center [1058, 67] width 25 height 20
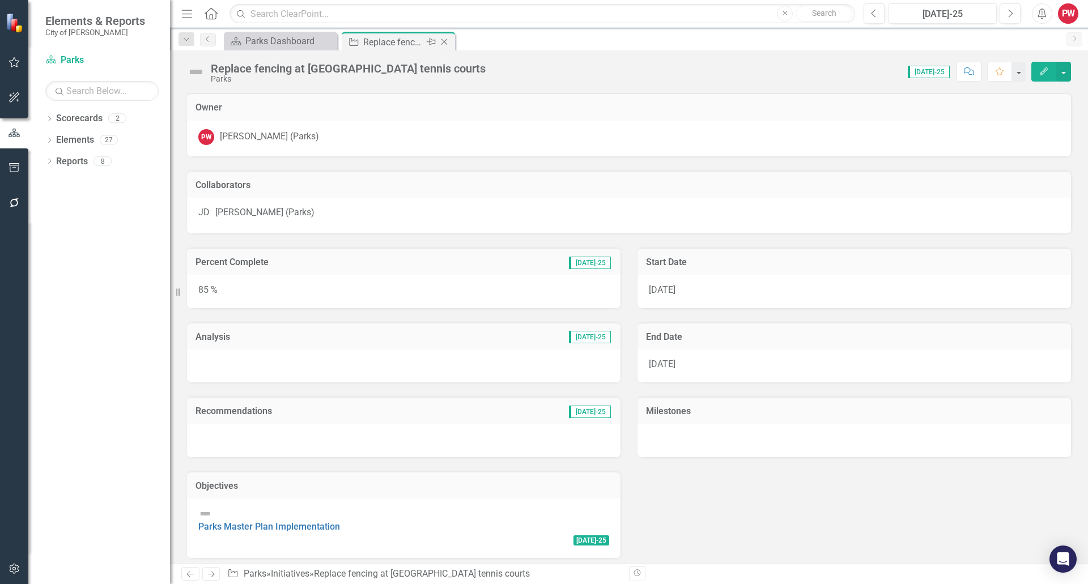
click at [445, 44] on icon "Close" at bounding box center [444, 41] width 11 height 9
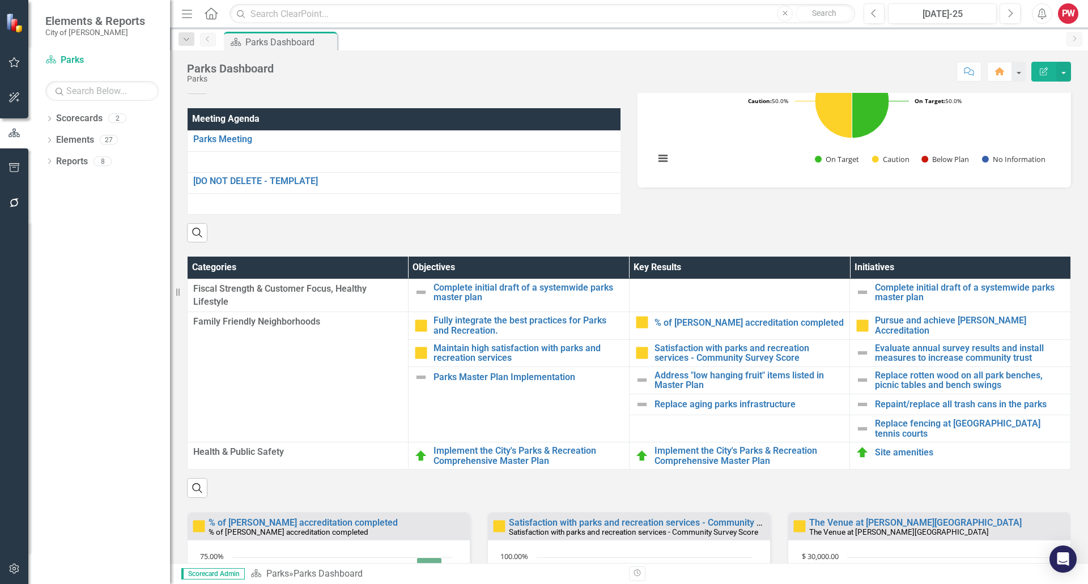
scroll to position [510, 0]
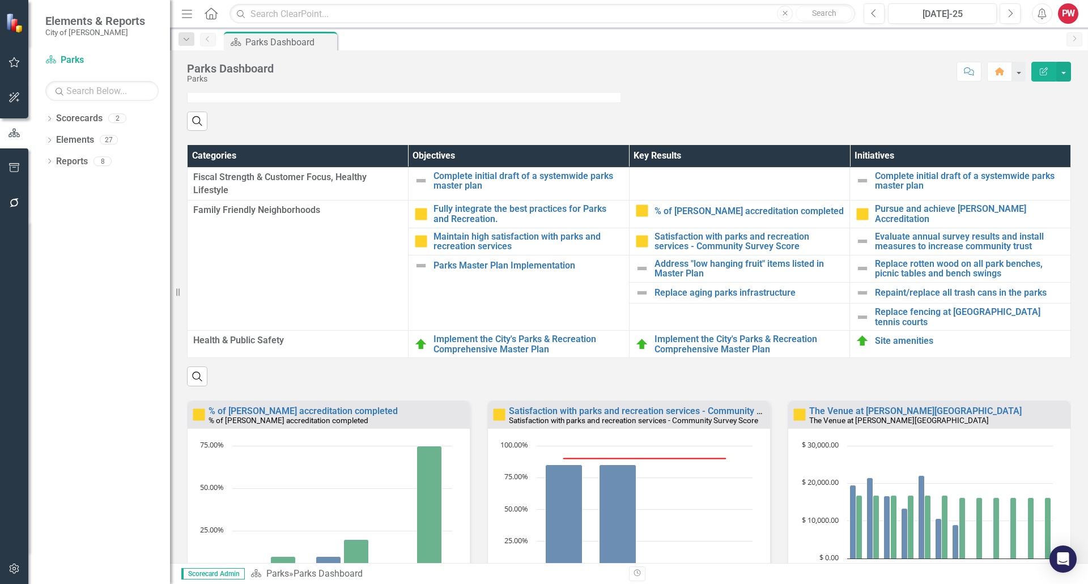
drag, startPoint x: 179, startPoint y: 122, endPoint x: 185, endPoint y: 10, distance: 111.8
click at [179, 122] on div "Meeting Agenda Parks Meeting Edit Edit Action Item Link Open Element [DO NOT DE…" at bounding box center [404, 56] width 451 height 148
click at [1065, 17] on div "PW" at bounding box center [1068, 13] width 20 height 20
click at [1022, 133] on link "Logout Log Out" at bounding box center [1033, 143] width 90 height 21
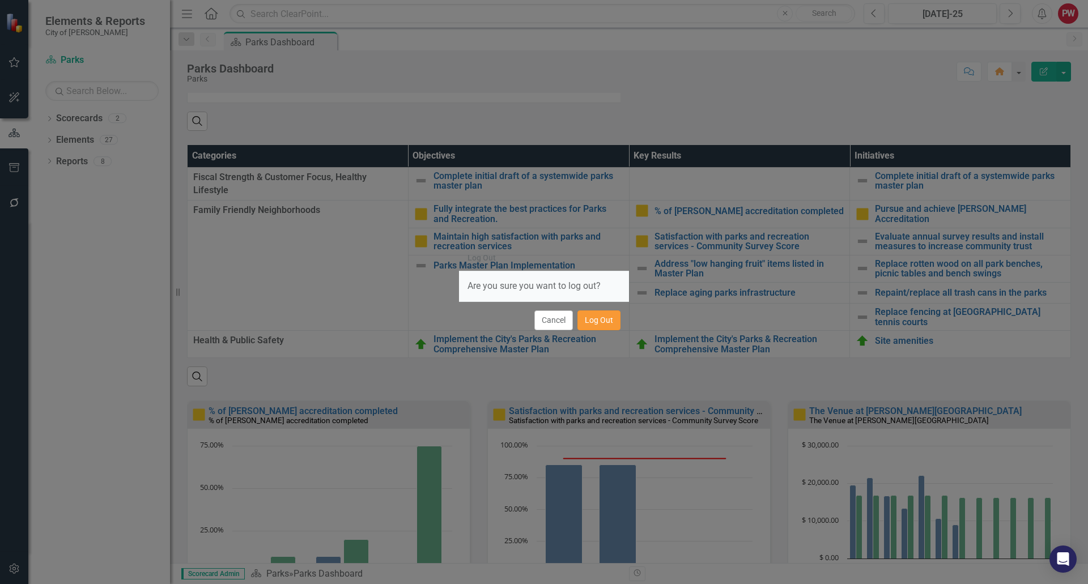
click at [587, 319] on button "Log Out" at bounding box center [598, 321] width 43 height 20
